Goal: Information Seeking & Learning: Find specific fact

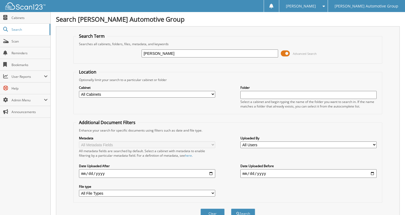
type input "[PERSON_NAME]"
click at [241, 209] on button "Search" at bounding box center [243, 214] width 24 height 10
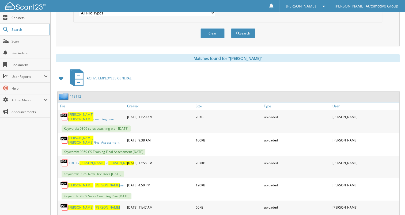
scroll to position [181, 0]
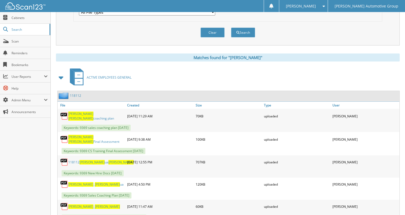
click at [74, 94] on link "118112" at bounding box center [75, 96] width 11 height 5
